Goal: Task Accomplishment & Management: Complete application form

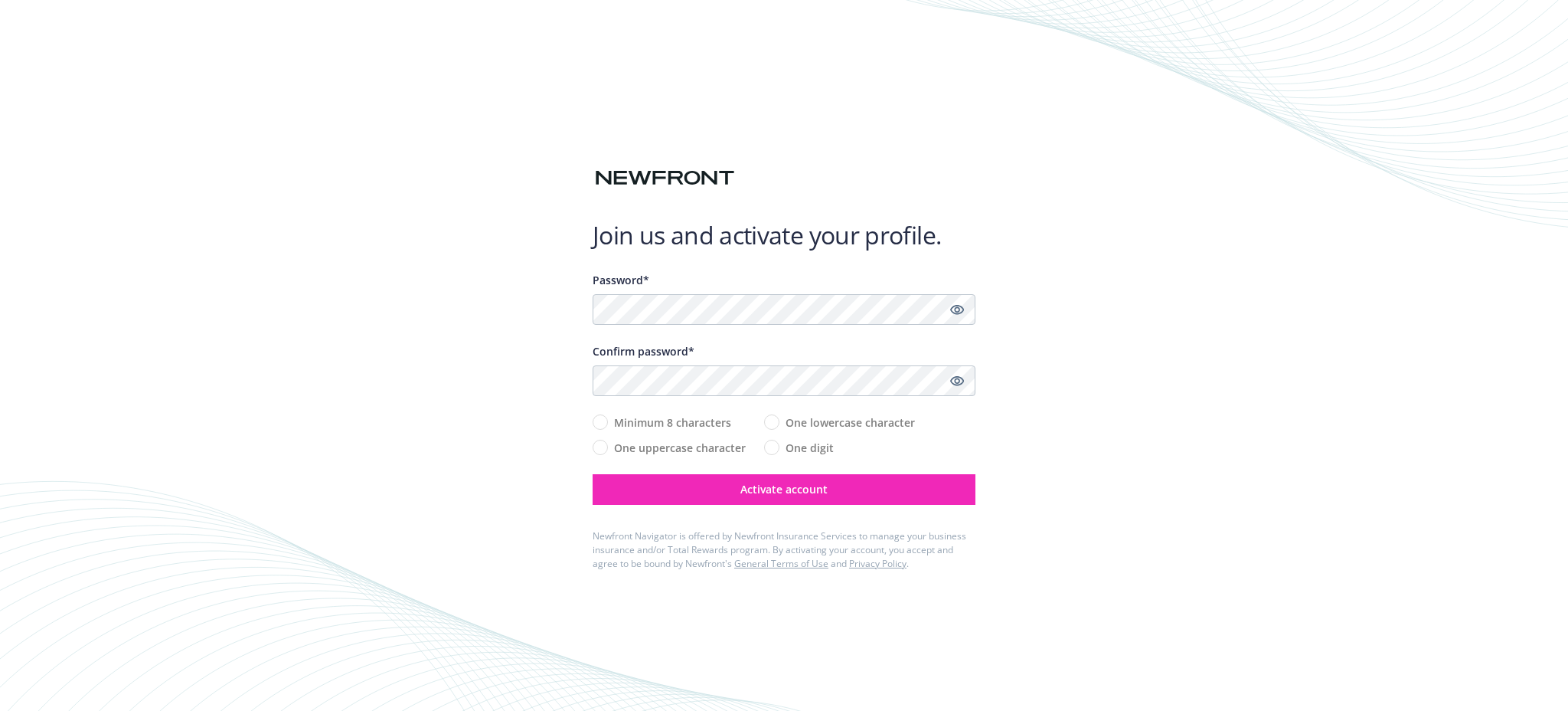
click at [938, 311] on keeper-lock "Open Keeper Popup" at bounding box center [935, 308] width 18 height 18
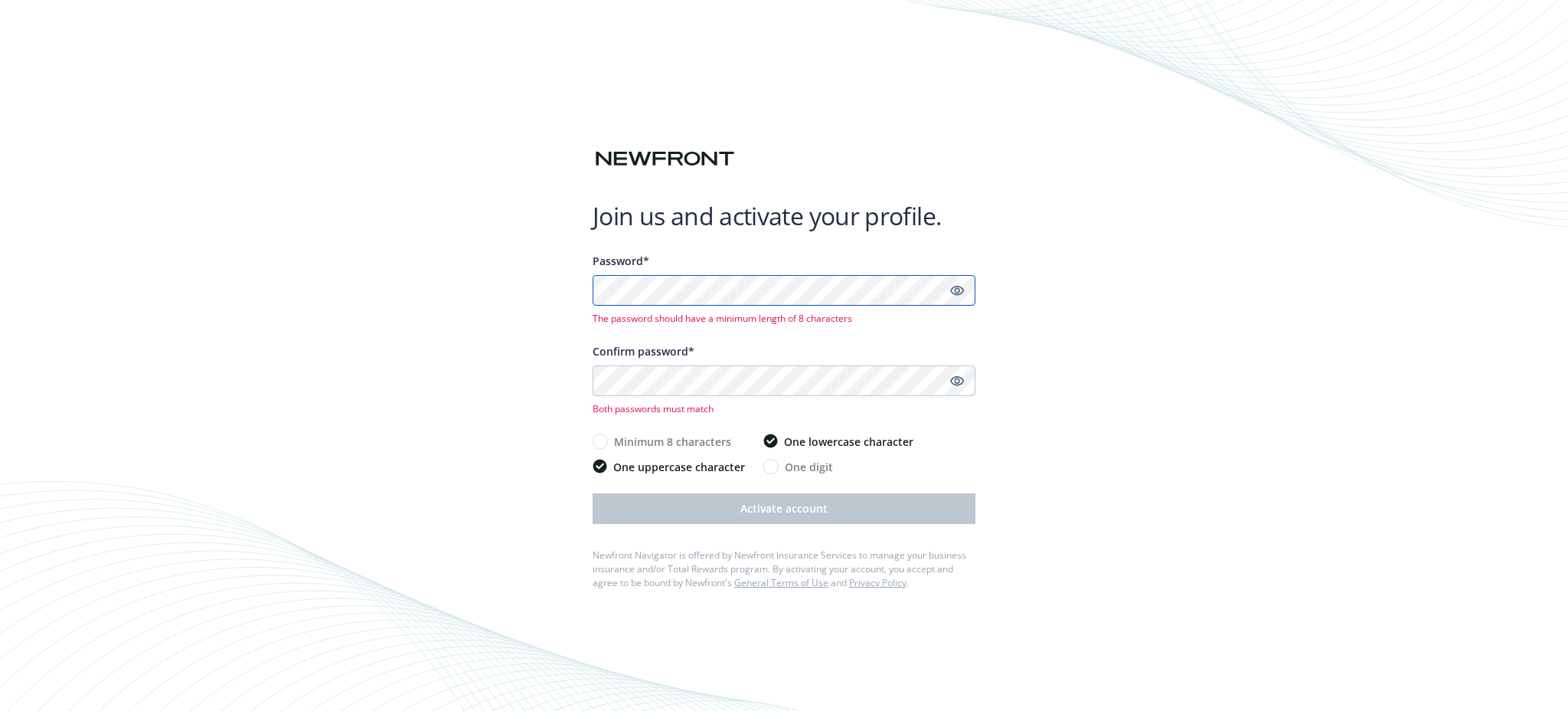
click at [548, 285] on div "Join us and activate your profile. Password* The password should have a minimum…" at bounding box center [784, 355] width 1568 height 711
click at [958, 289] on icon "Show password" at bounding box center [957, 290] width 13 height 13
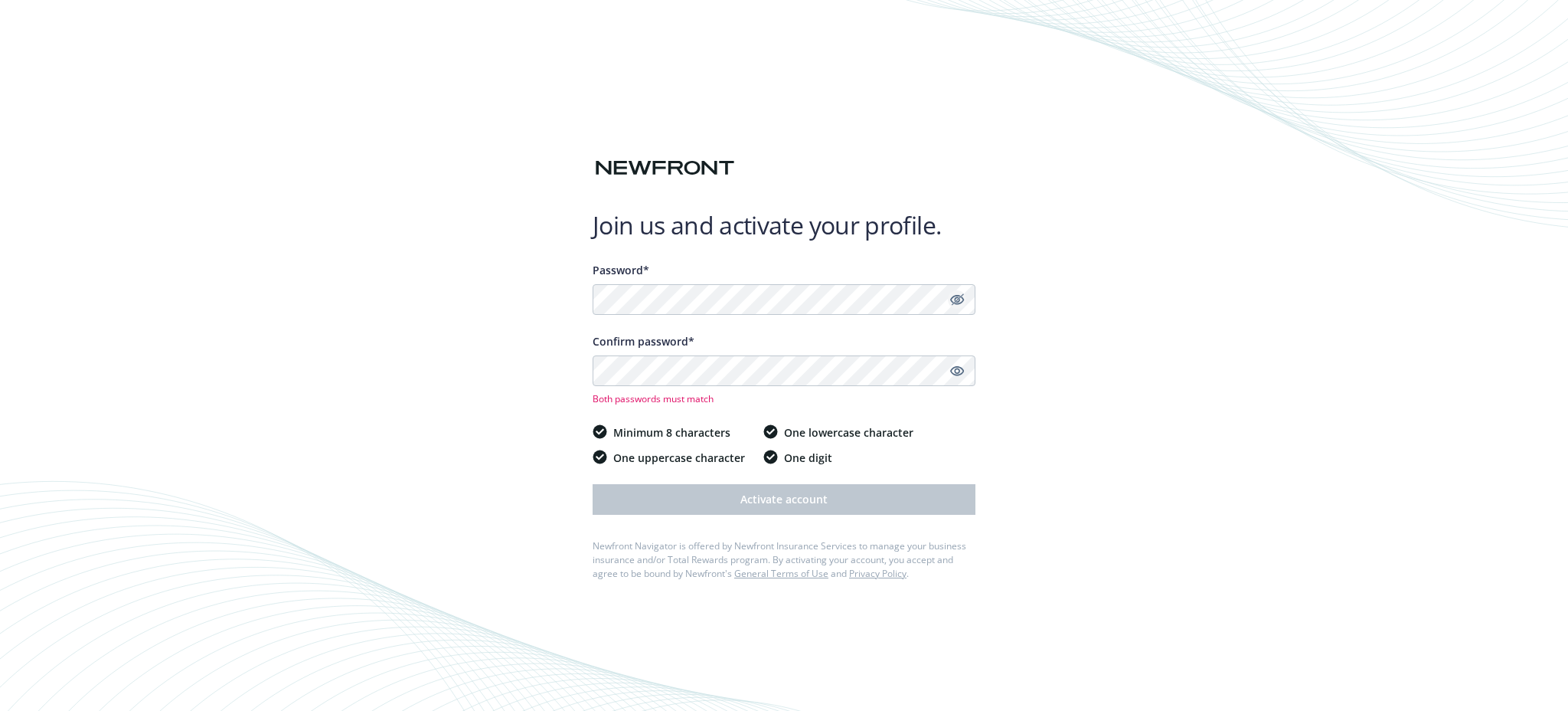
drag, startPoint x: 957, startPoint y: 371, endPoint x: 926, endPoint y: 371, distance: 31.0
click at [958, 370] on icon "Show password" at bounding box center [957, 370] width 13 height 13
click at [438, 373] on div "Join us and activate your profile. Password* Confirm password* Both passwords m…" at bounding box center [784, 355] width 1568 height 711
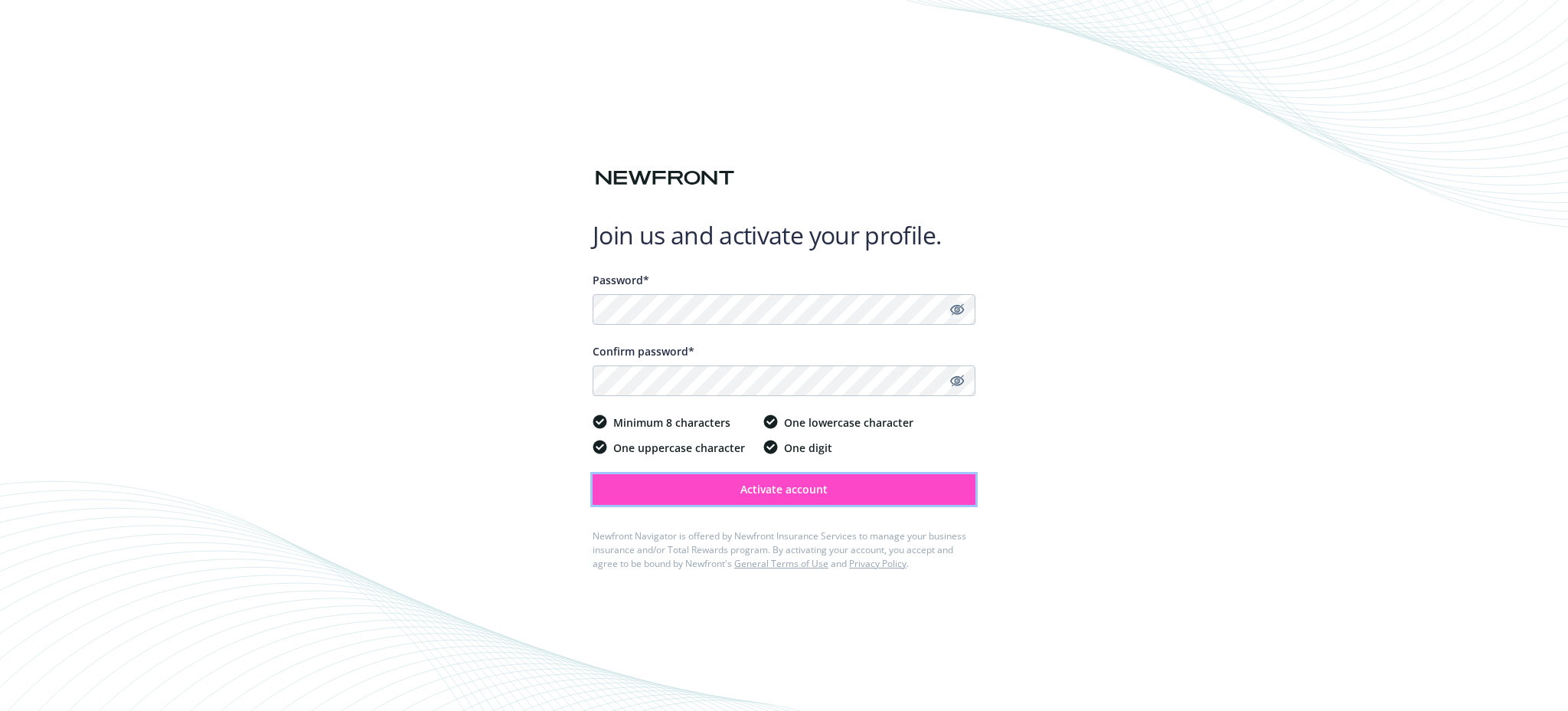
click at [744, 486] on span "Activate account" at bounding box center [784, 488] width 88 height 14
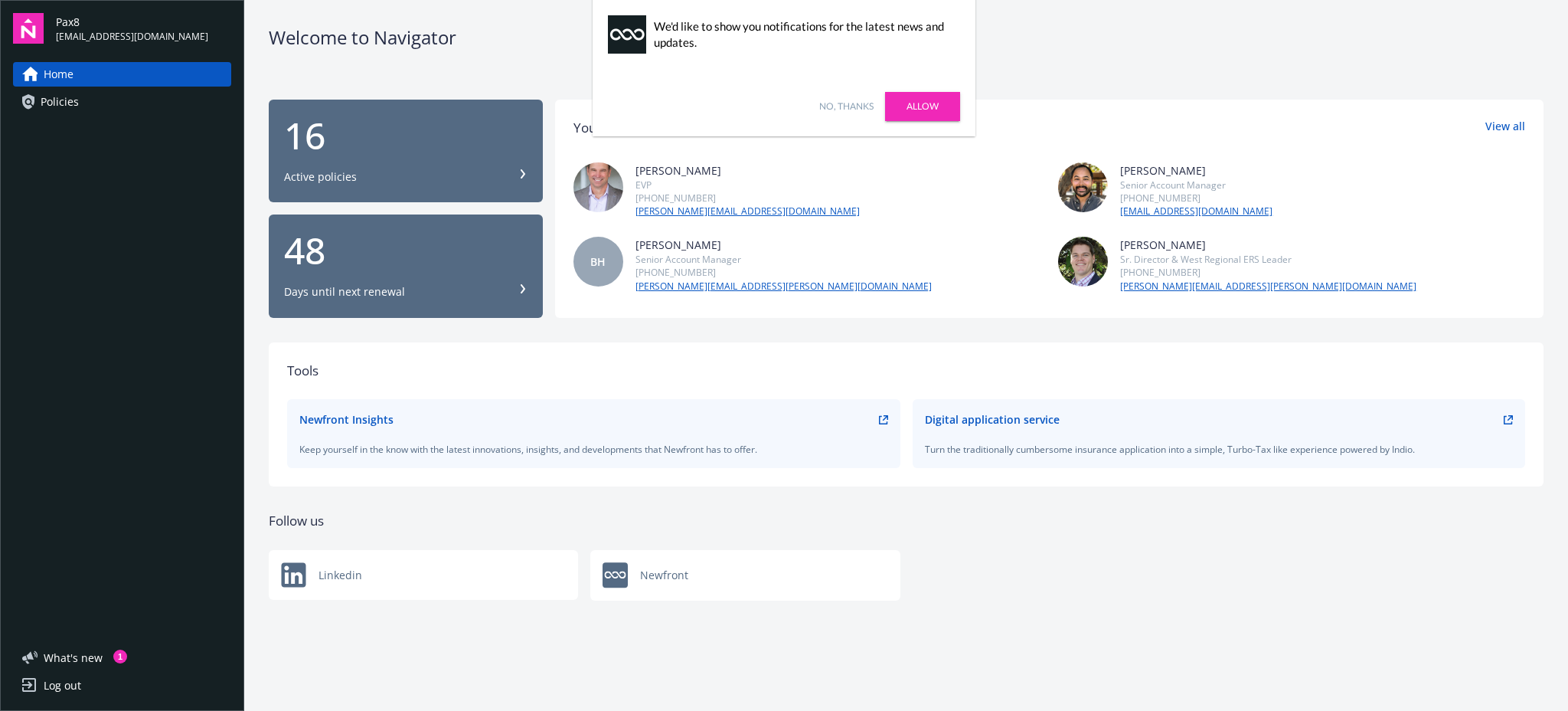
click at [917, 107] on link "Allow" at bounding box center [922, 107] width 75 height 30
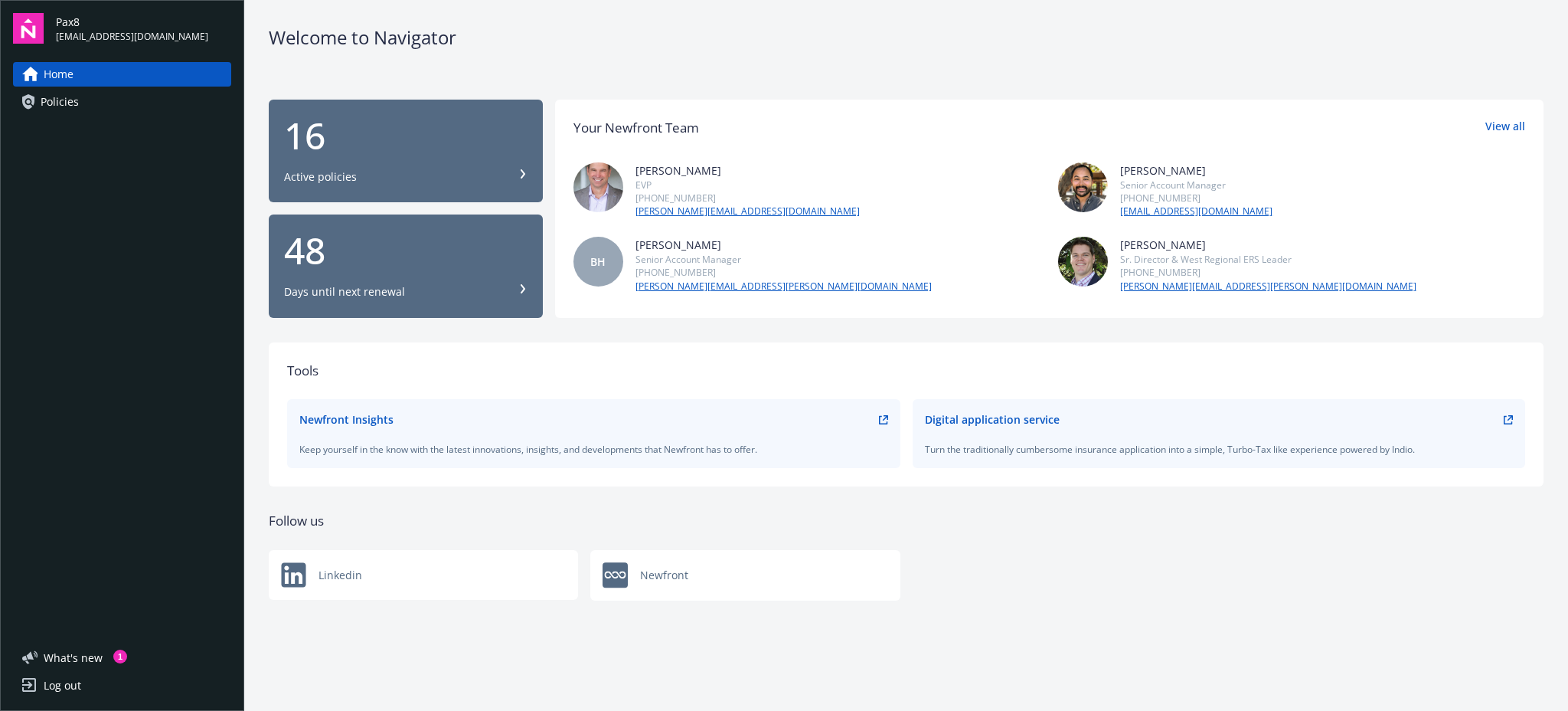
click at [66, 102] on span "Policies" at bounding box center [60, 102] width 38 height 25
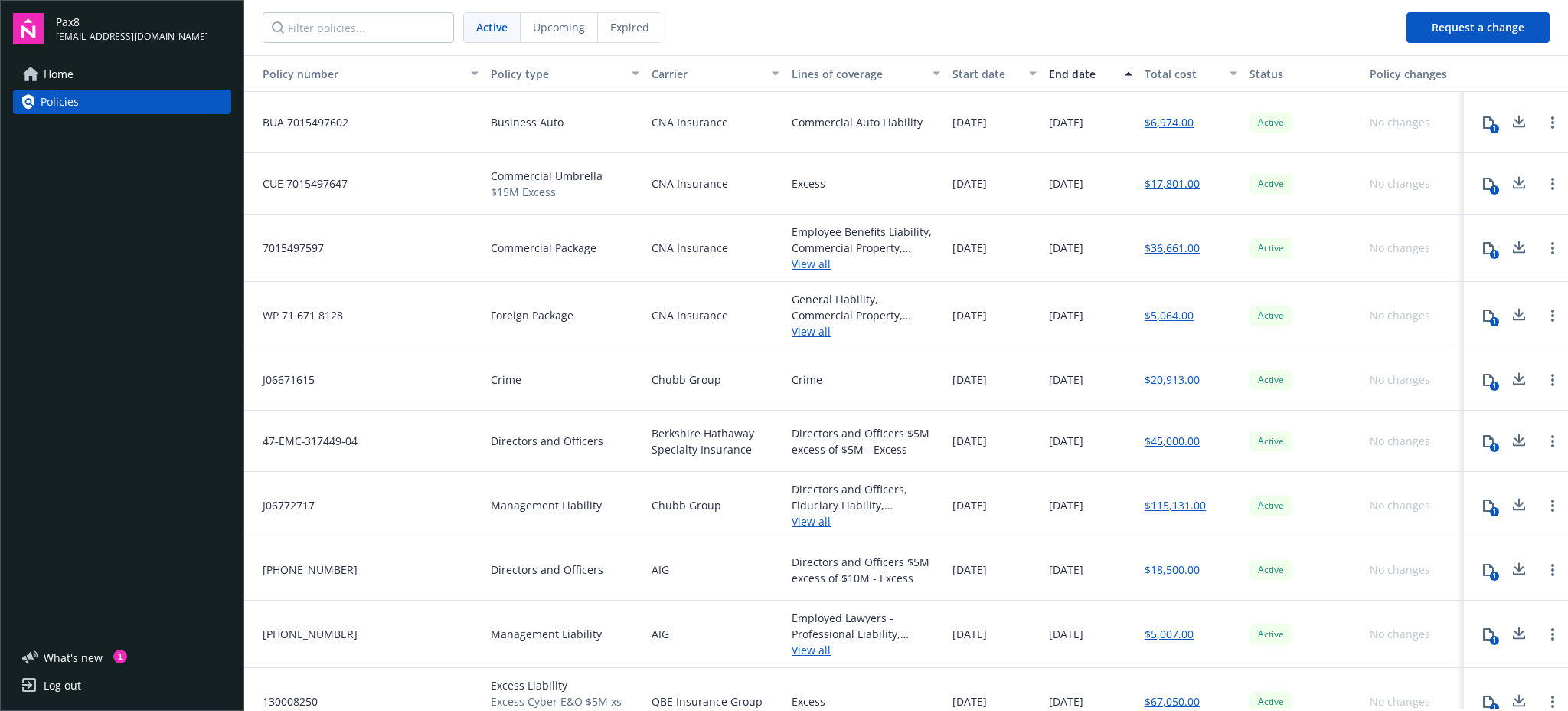
click at [57, 72] on span "Home" at bounding box center [58, 74] width 29 height 25
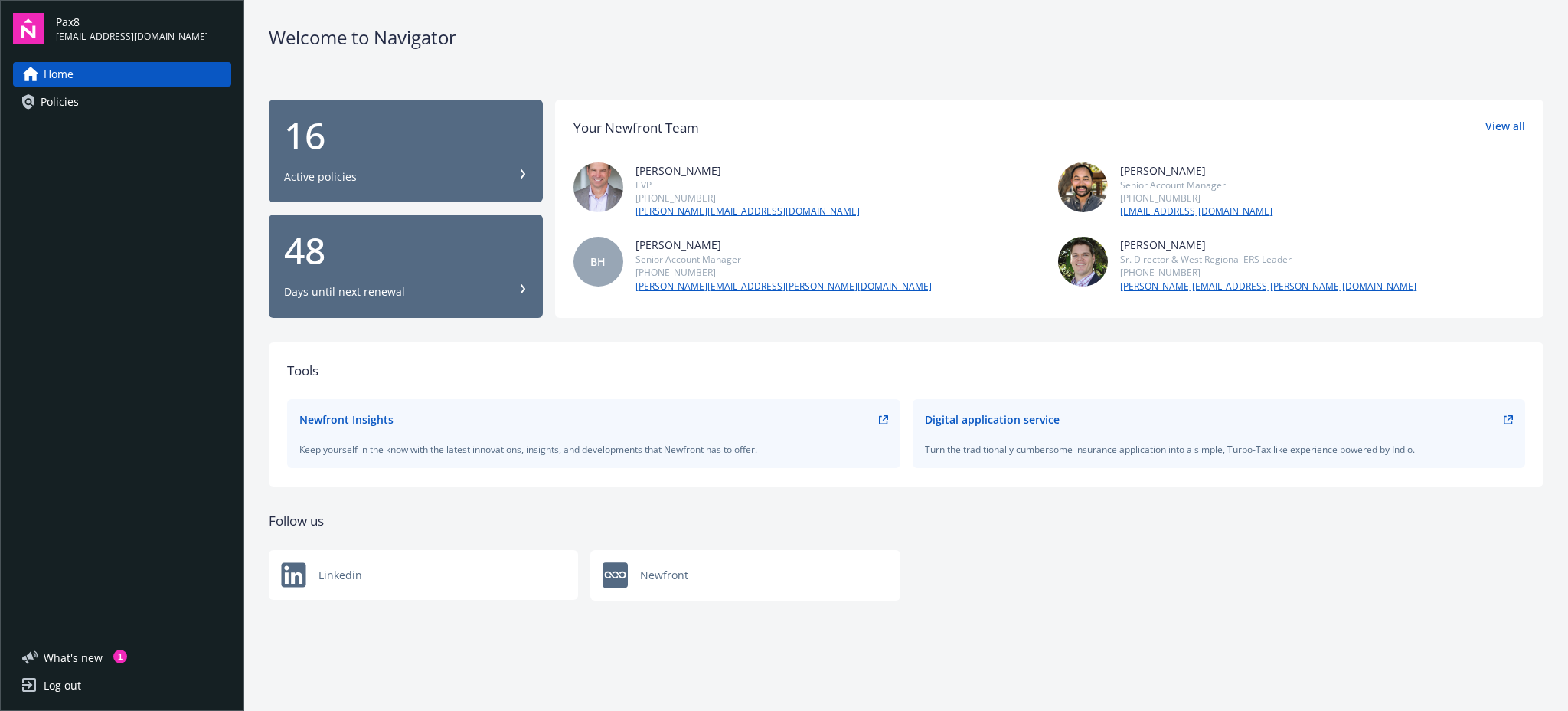
click at [331, 167] on div "16 Active policies" at bounding box center [406, 150] width 244 height 68
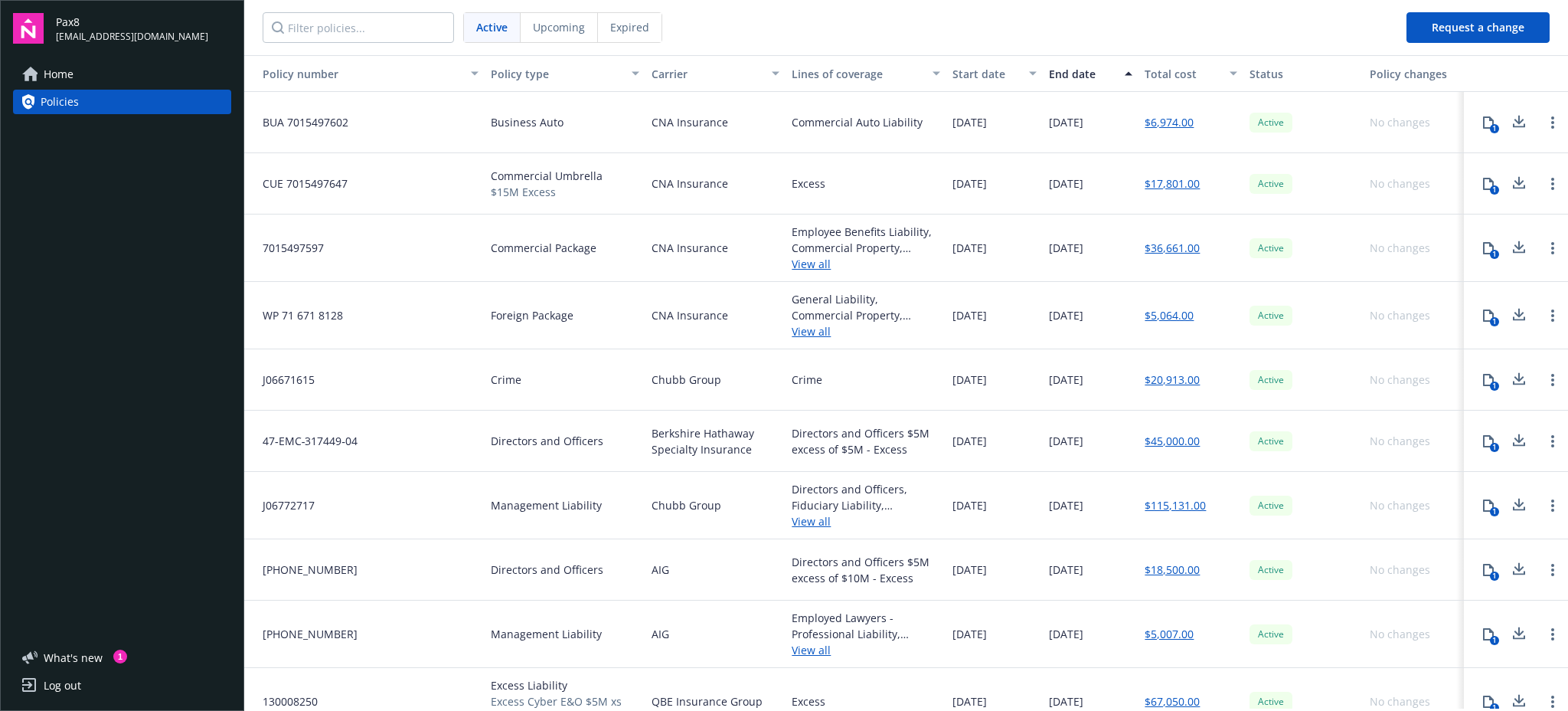
click at [316, 121] on span "BUA 7015497602" at bounding box center [299, 122] width 98 height 16
click at [316, 125] on span "BUA 7015497602" at bounding box center [299, 122] width 98 height 16
click at [1490, 124] on div "1" at bounding box center [1495, 128] width 10 height 10
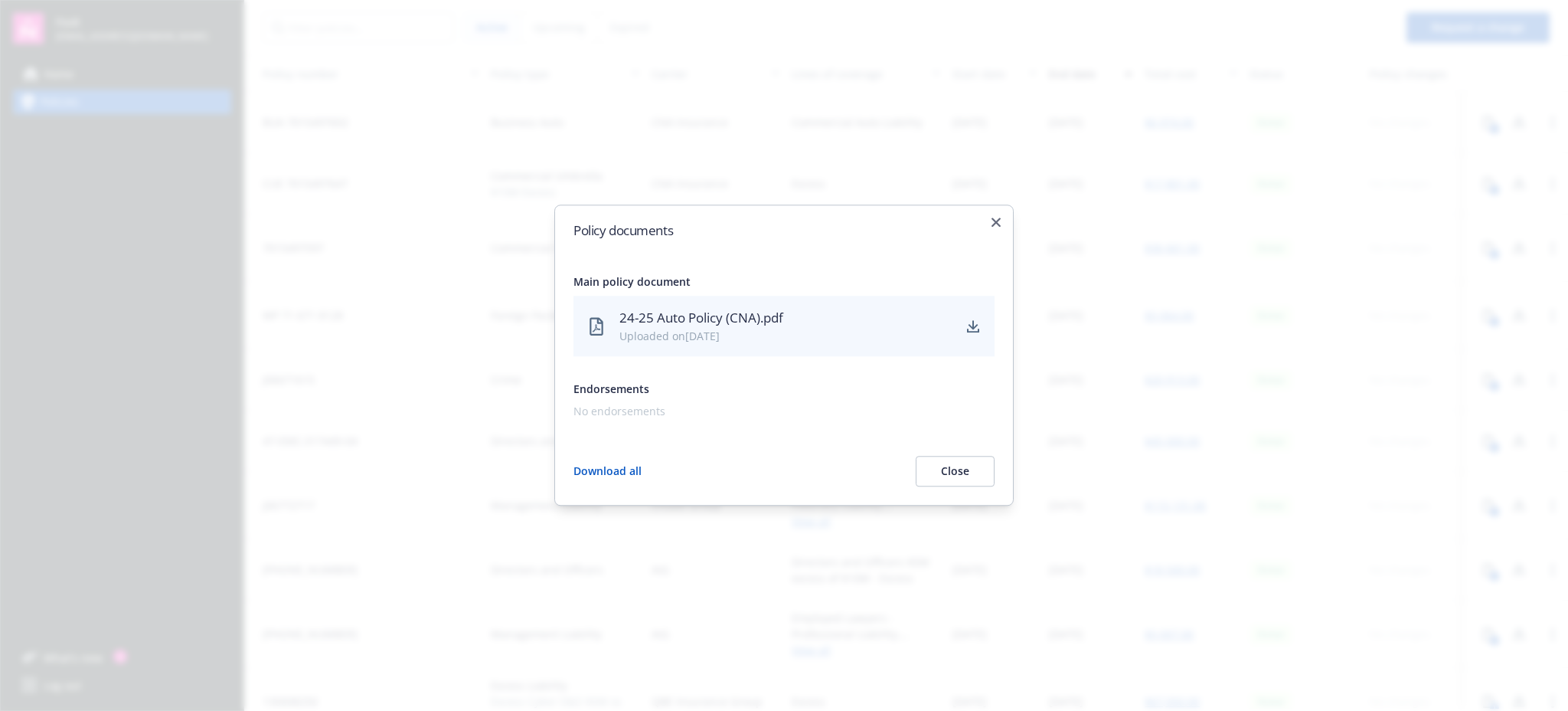
click at [1003, 224] on div "Policy documents Main policy document 24-25 Auto Policy (CNA).pdf Uploaded on […" at bounding box center [784, 355] width 460 height 301
click at [1002, 219] on div "Policy documents Main policy document 24-25 Auto Policy (CNA).pdf Uploaded on […" at bounding box center [784, 355] width 460 height 301
click at [997, 225] on icon "button" at bounding box center [996, 223] width 10 height 10
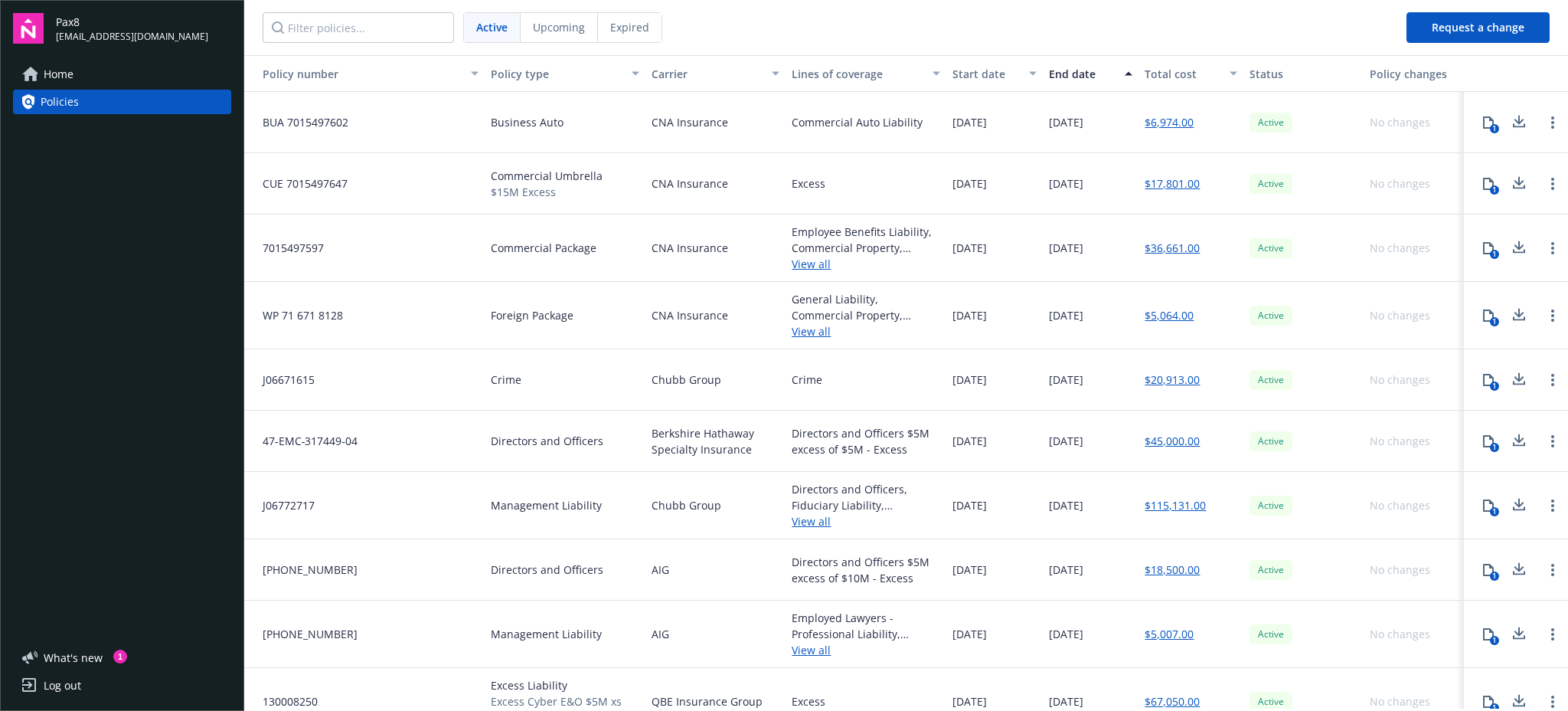
click at [72, 75] on span "Home" at bounding box center [58, 74] width 29 height 25
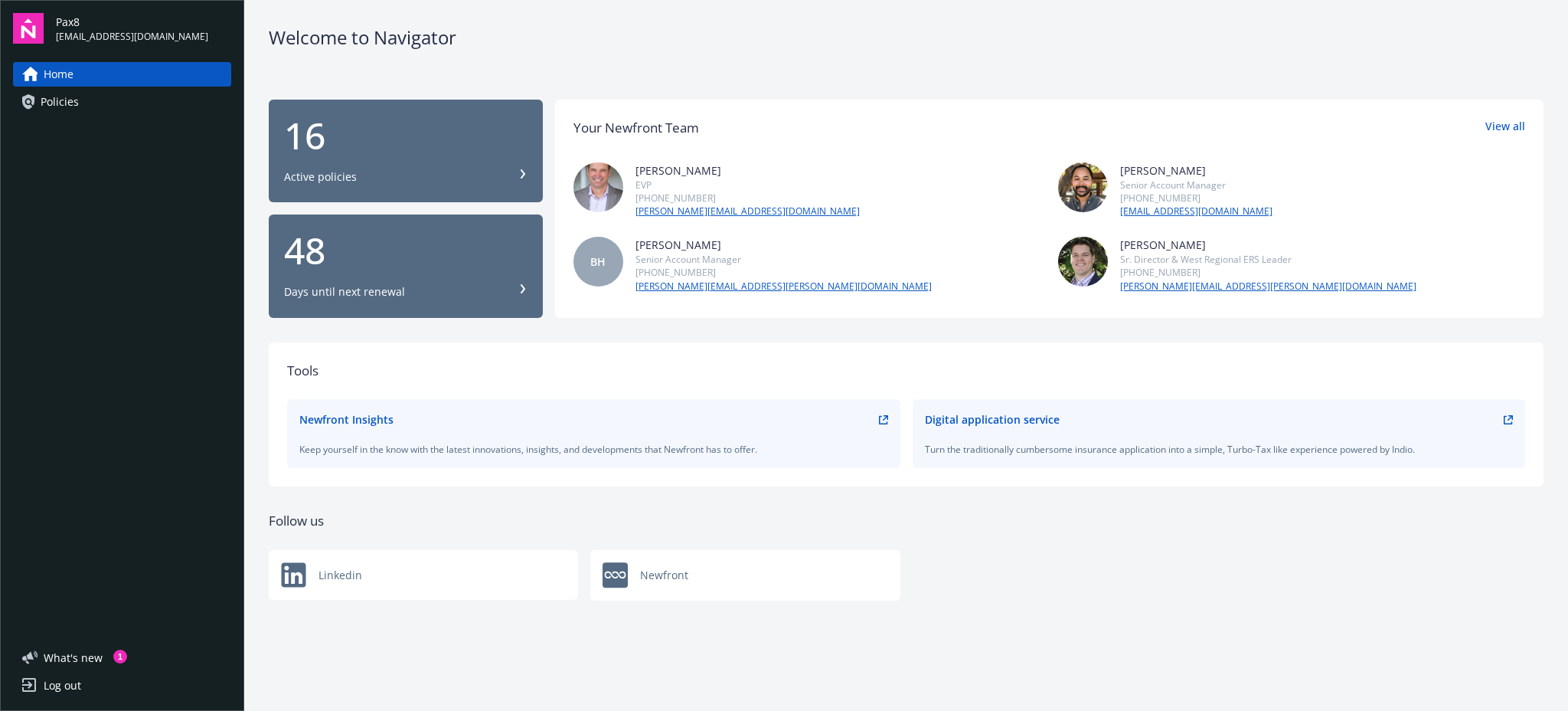
click at [343, 408] on div "Newfront Insights Keep yourself in the know with the latest innovations, insigh…" at bounding box center [594, 433] width 614 height 69
drag, startPoint x: 1037, startPoint y: 421, endPoint x: 844, endPoint y: 407, distance: 193.5
click at [1036, 421] on div "Digital application service" at bounding box center [992, 419] width 135 height 16
click at [1513, 418] on div "Digital application service Turn the traditionally cumbersome insurance applica…" at bounding box center [1219, 433] width 614 height 69
click at [1512, 418] on icon at bounding box center [1509, 420] width 10 height 10
